Goal: Information Seeking & Learning: Learn about a topic

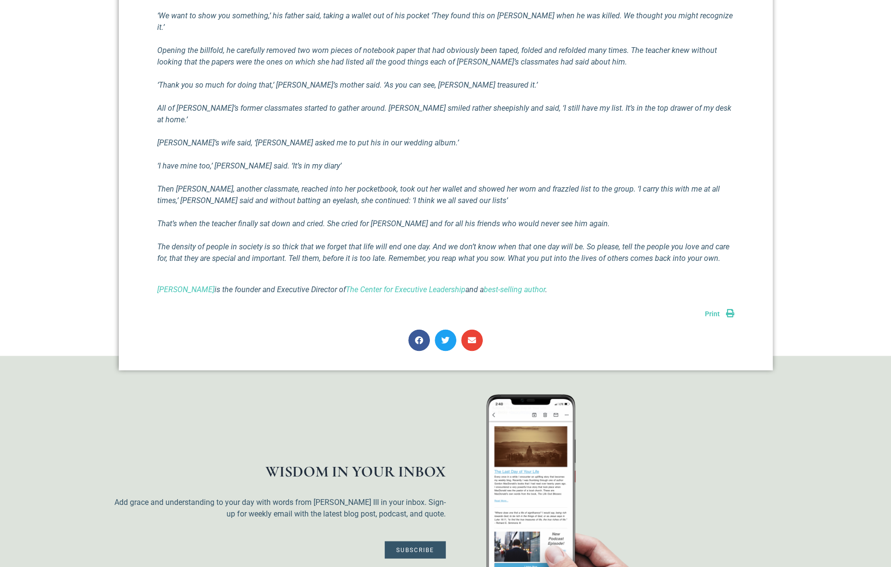
scroll to position [818, 0]
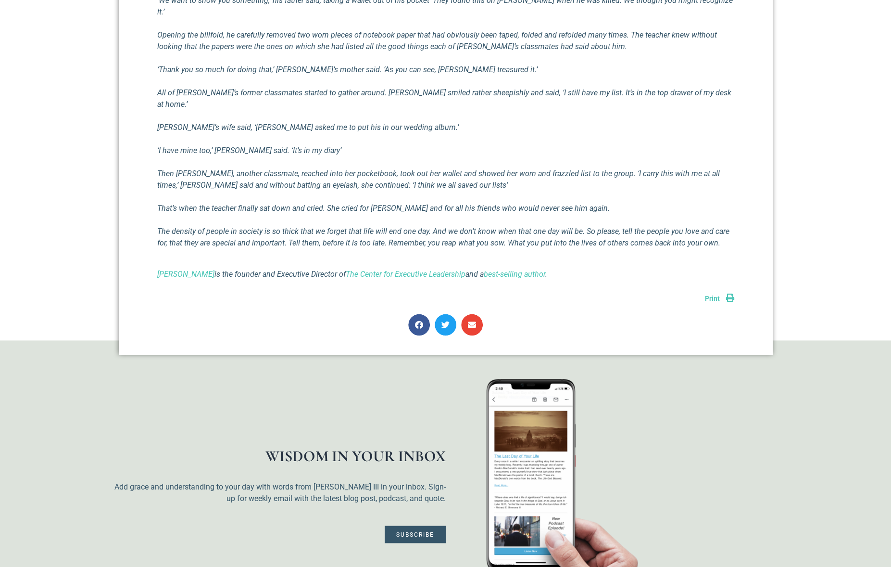
click at [719, 226] on p "The density of people in society is so thick that we forget that life will end …" at bounding box center [445, 237] width 577 height 23
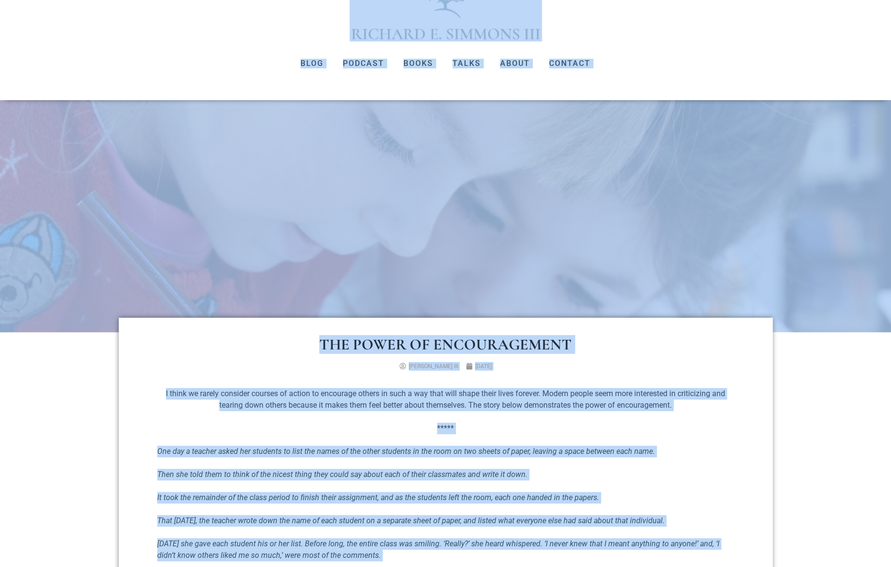
scroll to position [0, 0]
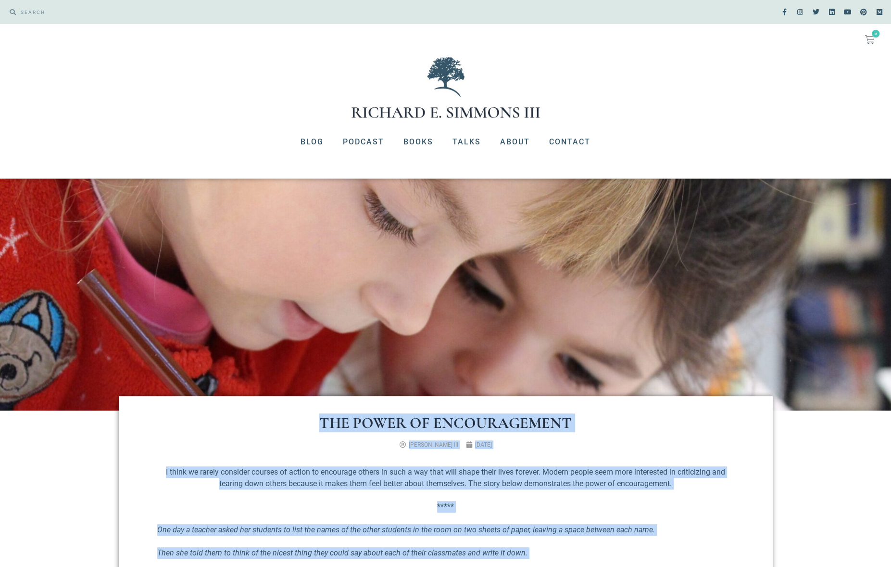
drag, startPoint x: 719, startPoint y: 207, endPoint x: 259, endPoint y: 424, distance: 508.2
copy div "The Power of Encouragement [PERSON_NAME] [DATE] I think we rarely consider cour…"
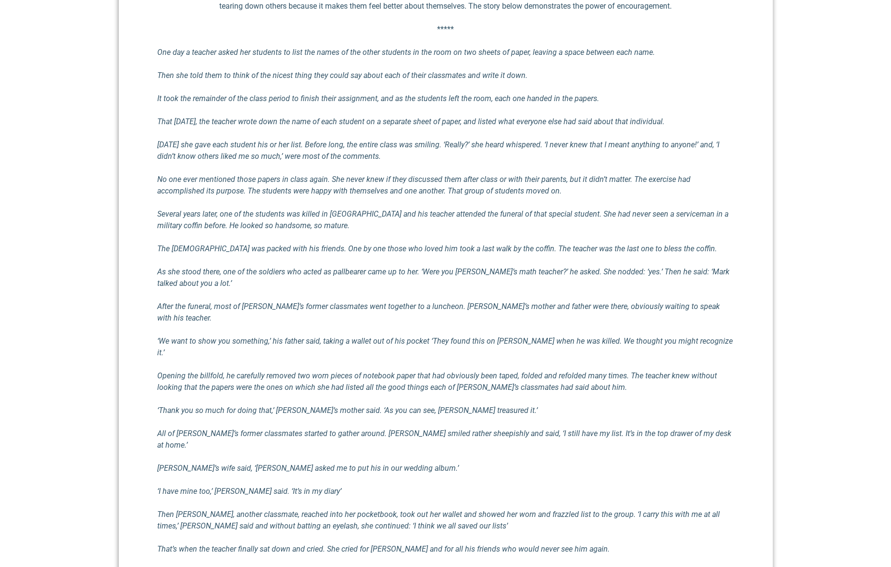
scroll to position [577, 0]
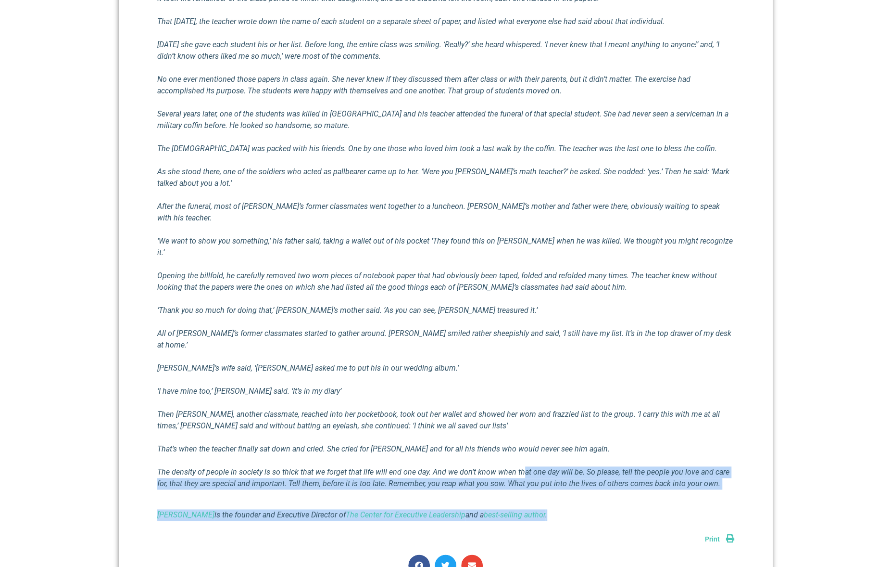
drag, startPoint x: 579, startPoint y: 481, endPoint x: 521, endPoint y: 430, distance: 78.0
click at [521, 430] on div "I think we rarely consider courses of action to encourage others in such a way …" at bounding box center [445, 205] width 577 height 632
drag, startPoint x: 521, startPoint y: 430, endPoint x: 629, endPoint y: 468, distance: 114.7
click at [629, 468] on div "I think we rarely consider courses of action to encourage others in such a way …" at bounding box center [445, 205] width 577 height 632
click at [724, 466] on p "The density of people in society is so thick that we forget that life will end …" at bounding box center [445, 477] width 577 height 23
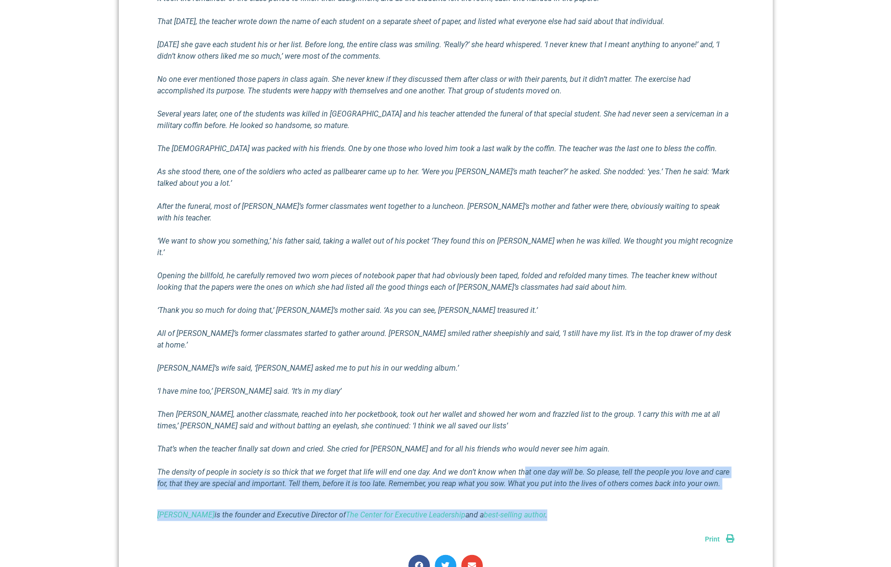
click at [728, 466] on p "The density of people in society is so thick that we forget that life will end …" at bounding box center [445, 477] width 577 height 23
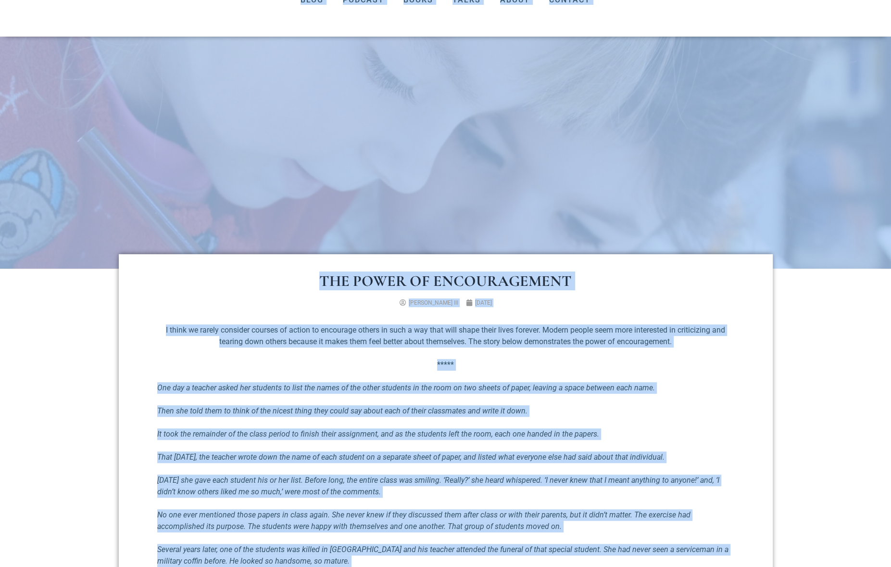
scroll to position [0, 0]
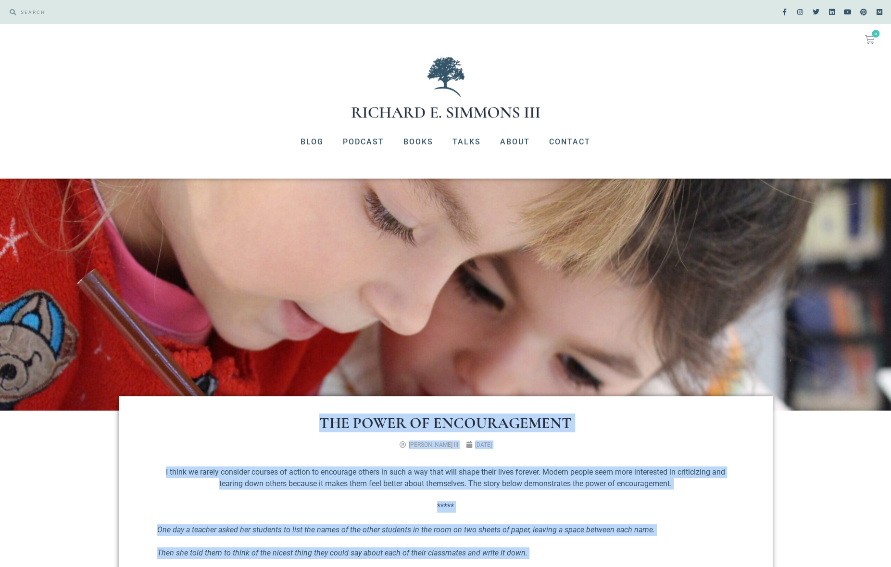
drag, startPoint x: 716, startPoint y: 448, endPoint x: 322, endPoint y: 423, distance: 394.3
copy div "The Power of Encouragement [PERSON_NAME] [DATE] I think we rarely consider cour…"
